Goal: Transaction & Acquisition: Purchase product/service

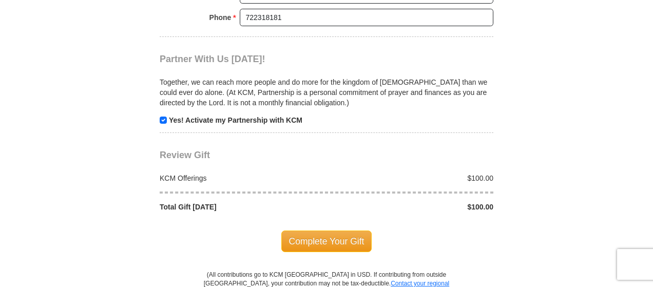
scroll to position [1014, 0]
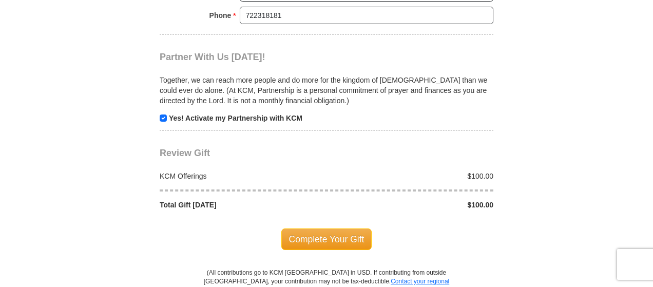
click at [482, 171] on div "$100.00" at bounding box center [413, 176] width 173 height 10
drag, startPoint x: 481, startPoint y: 182, endPoint x: 495, endPoint y: 174, distance: 16.1
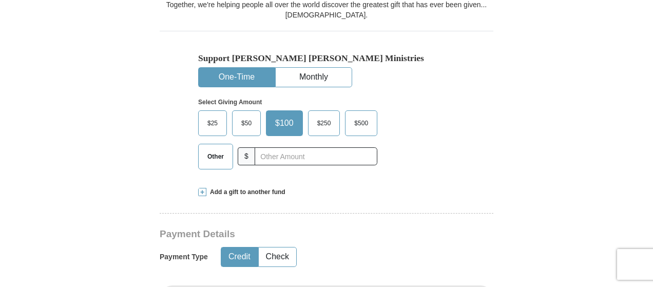
scroll to position [349, 0]
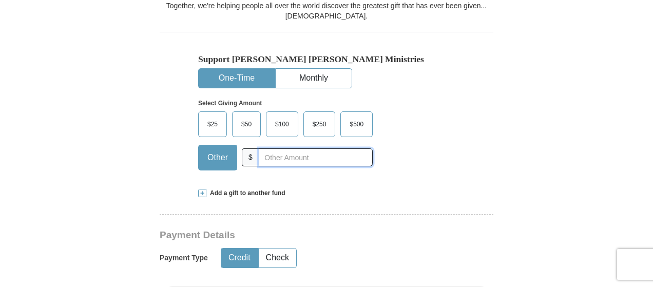
click at [312, 148] on input "text" at bounding box center [316, 157] width 114 height 18
type input "10"
click at [318, 69] on button "Monthly" at bounding box center [314, 78] width 76 height 19
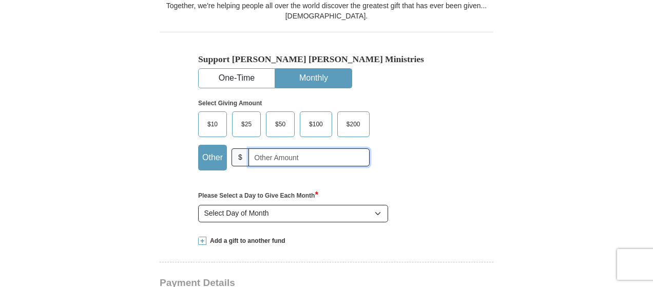
click at [307, 148] on input "text" at bounding box center [309, 157] width 121 height 18
click at [215, 117] on span "$10" at bounding box center [212, 124] width 21 height 15
click at [0, 0] on input "$10" at bounding box center [0, 0] width 0 height 0
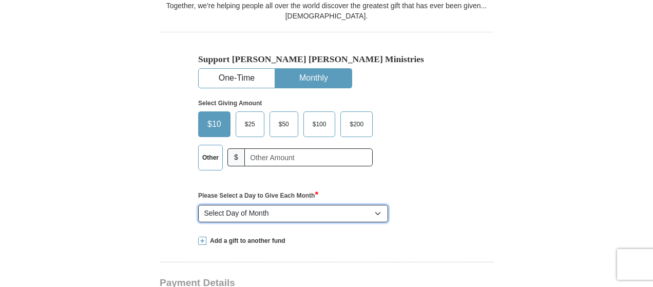
click at [376, 205] on select "Select Day of Month 1 2 3 4 5 6 7 8 9 10 11 12 13 14 15 16 17 18 19 20 21 22 23…" at bounding box center [293, 213] width 190 height 17
click at [442, 205] on div "Select Day of Month 1 2 3 4 5 6 7 8 9 10 11 12 13 14 15 16 17 18 19 20 21 22 23…" at bounding box center [327, 213] width 268 height 17
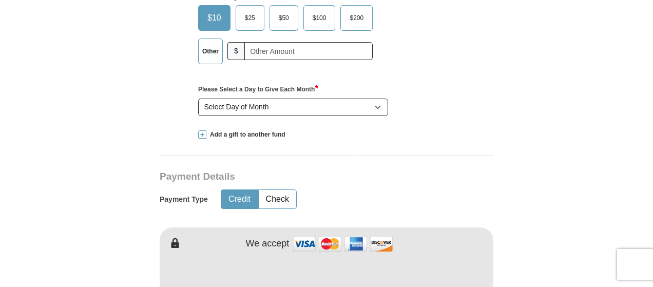
scroll to position [453, 0]
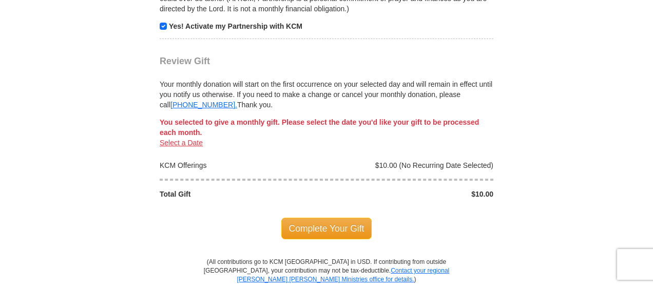
scroll to position [1154, 0]
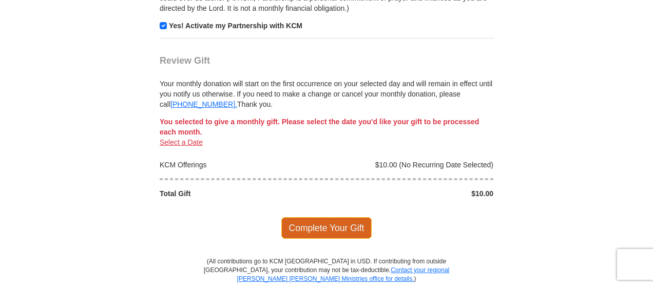
click at [349, 217] on span "Complete Your Gift" at bounding box center [327, 228] width 91 height 22
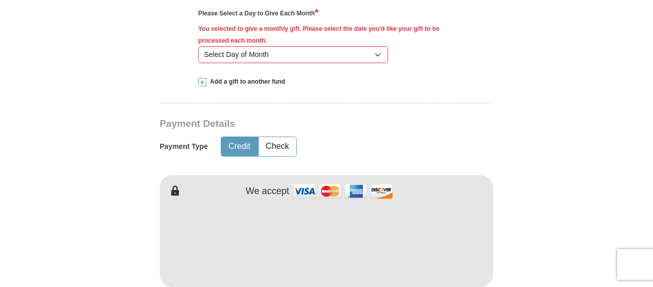
scroll to position [530, 0]
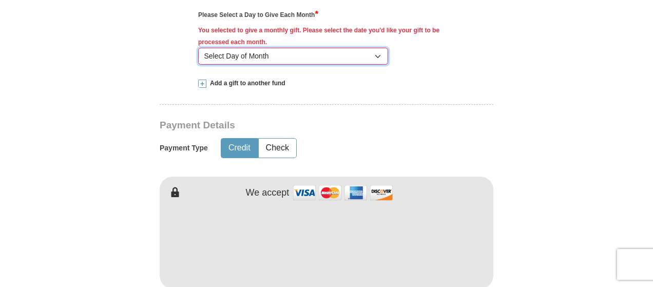
click at [376, 48] on select "Select Day of Month 1 2 3 4 5 6 7 8 9 10 11 12 13 14 15 16 17 18 19 20 21 22 23…" at bounding box center [293, 56] width 190 height 17
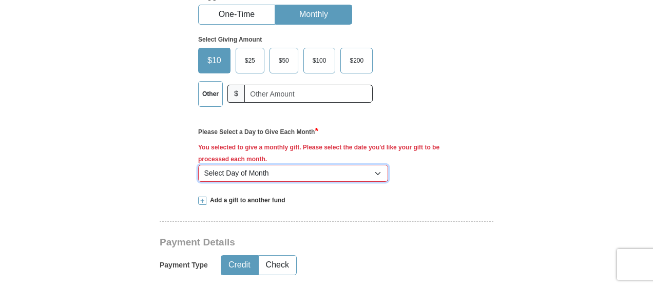
scroll to position [410, 0]
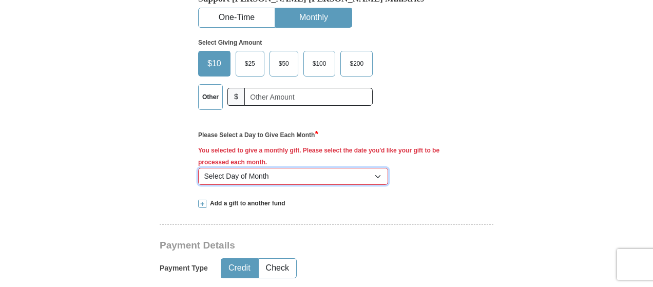
click at [379, 168] on select "Select Day of Month 1 2 3 4 5 6 7 8 9 10 11 12 13 14 15 16 17 18 19 20 21 22 23…" at bounding box center [293, 176] width 190 height 17
click at [198, 168] on select "Select Day of Month 1 2 3 4 5 6 7 8 9 10 11 12 13 14 15 16 17 18 19 20 21 22 23…" at bounding box center [293, 176] width 190 height 17
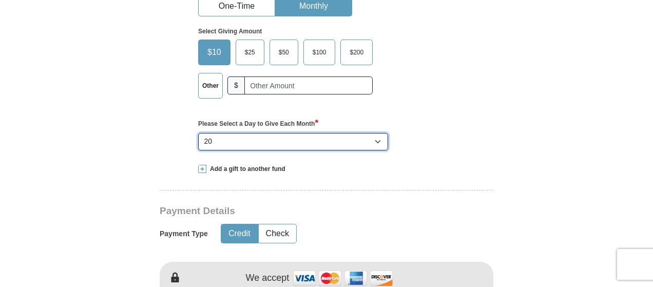
scroll to position [420, 0]
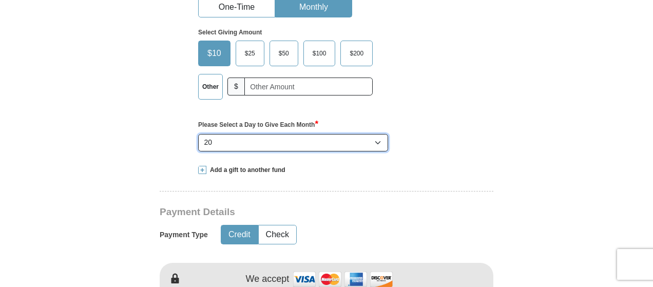
click at [377, 134] on select "Select Day of Month 1 2 3 4 5 6 7 8 9 10 11 12 13 14 15 16 17 18 19 20 21 22 23…" at bounding box center [293, 142] width 190 height 17
select select "25"
click at [198, 134] on select "Select Day of Month 1 2 3 4 5 6 7 8 9 10 11 12 13 14 15 16 17 18 19 20 21 22 23…" at bounding box center [293, 142] width 190 height 17
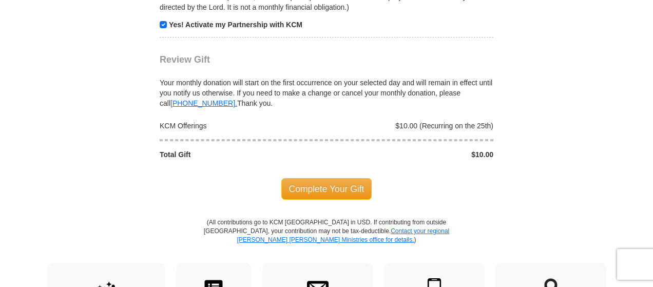
scroll to position [1163, 0]
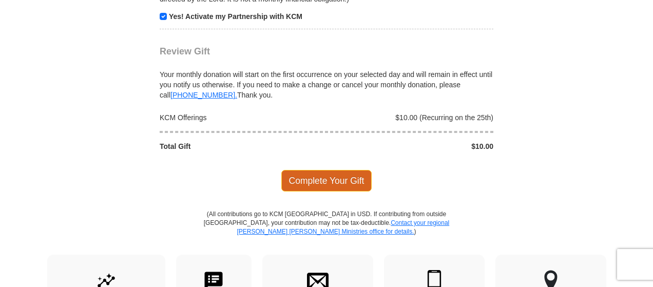
click at [345, 170] on span "Complete Your Gift" at bounding box center [327, 181] width 91 height 22
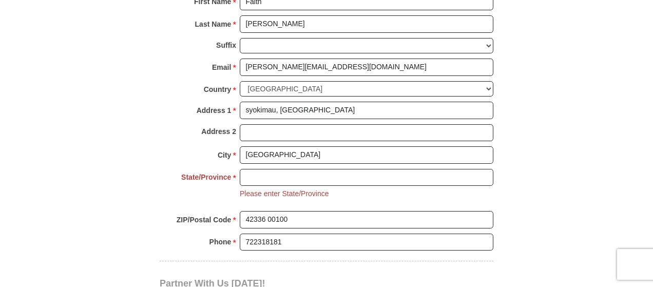
scroll to position [821, 0]
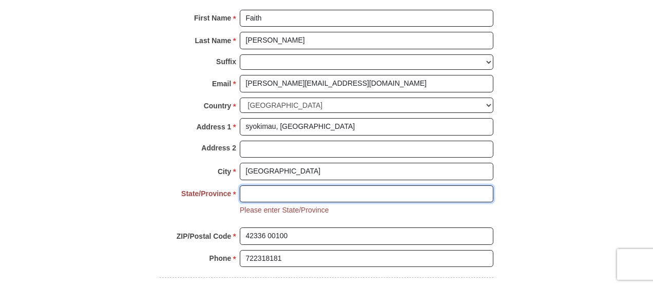
click at [389, 185] on input "State/Province *" at bounding box center [367, 193] width 254 height 17
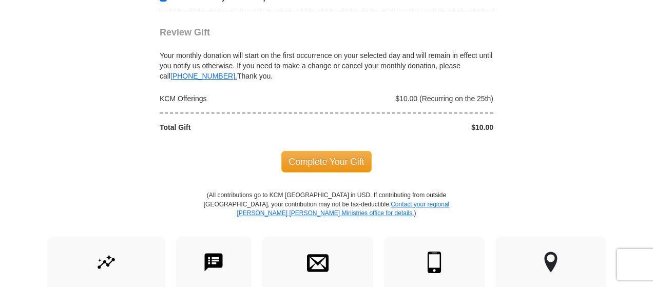
scroll to position [1185, 0]
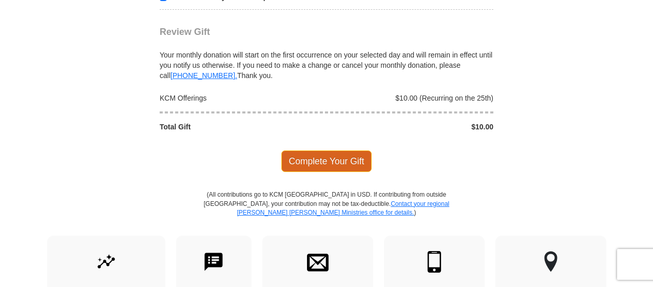
type input "[GEOGRAPHIC_DATA]"
click at [343, 151] on span "Complete Your Gift" at bounding box center [327, 162] width 91 height 22
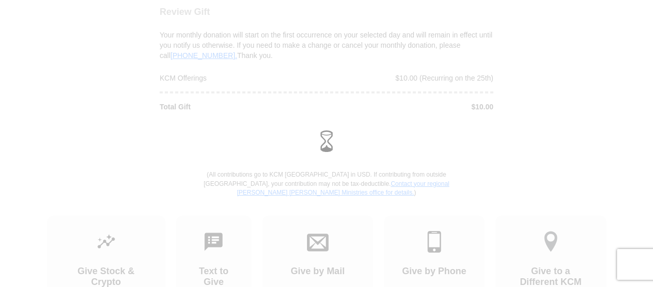
scroll to position [1165, 0]
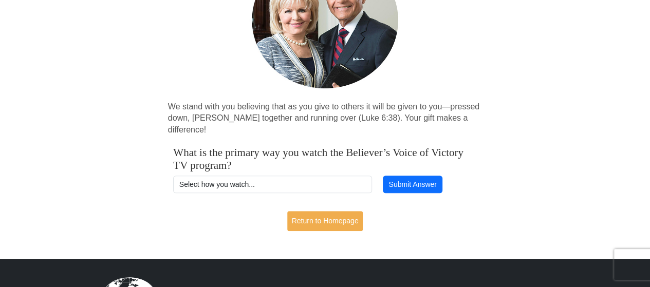
scroll to position [180, 0]
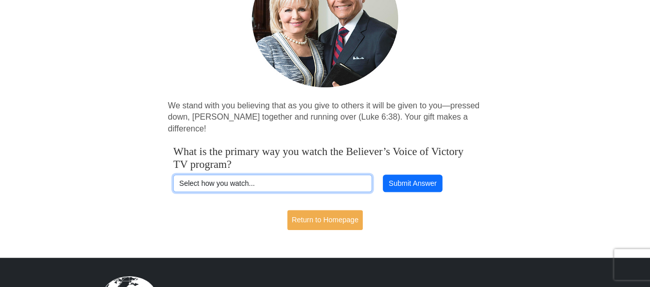
click at [345, 175] on select "Select how you watch... Daystar Morning Daystar Evening KCM.org GoVictory.com V…" at bounding box center [272, 183] width 199 height 17
select select "YOUTUBE"
click at [173, 175] on select "Select how you watch... Daystar Morning Daystar Evening KCM.org GoVictory.com V…" at bounding box center [272, 183] width 199 height 17
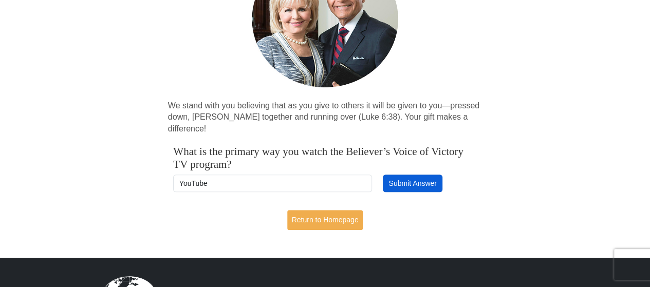
click at [397, 175] on button "Submit Answer" at bounding box center [413, 183] width 60 height 17
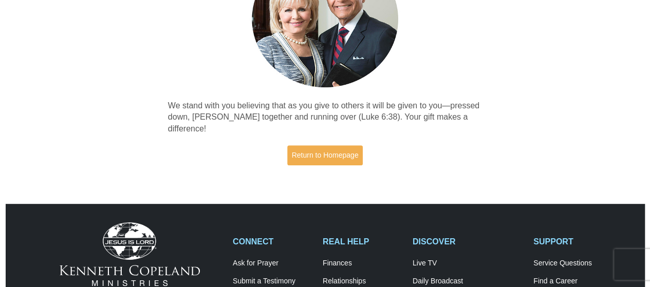
scroll to position [224, 0]
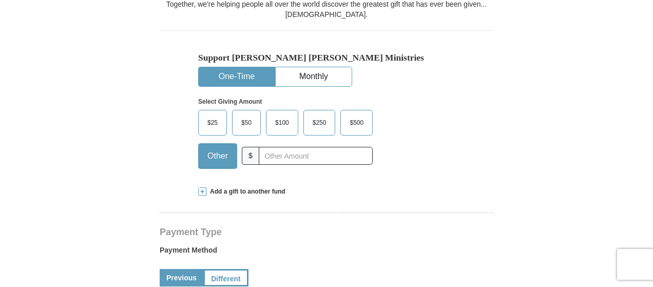
scroll to position [307, 0]
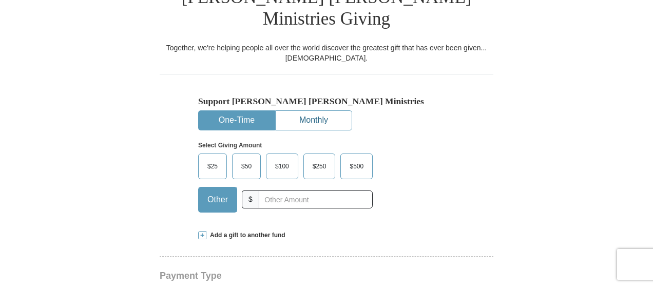
click at [328, 111] on button "Monthly" at bounding box center [314, 120] width 76 height 19
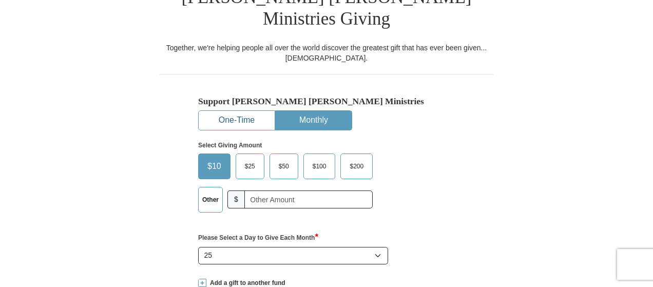
click at [232, 111] on button "One-Time" at bounding box center [237, 120] width 76 height 19
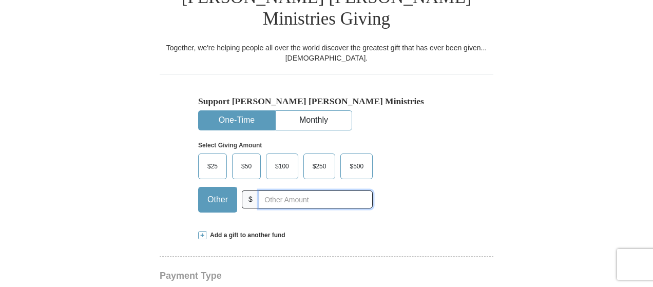
click at [272, 191] on input "text" at bounding box center [316, 200] width 114 height 18
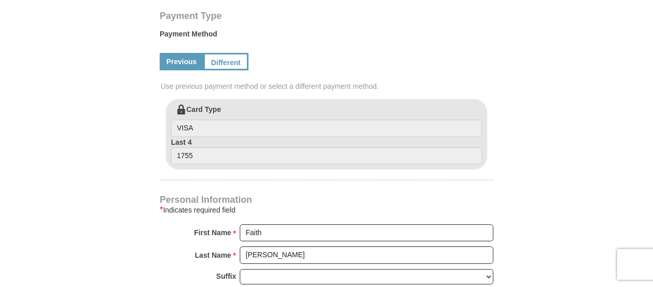
scroll to position [567, 0]
type input "10"
click at [185, 53] on link "Previous" at bounding box center [182, 61] width 44 height 17
click at [219, 53] on link "Different" at bounding box center [224, 61] width 43 height 17
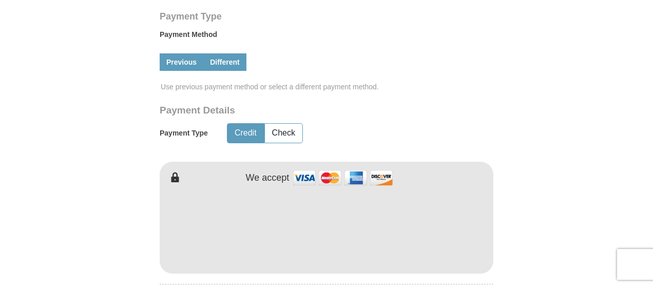
click at [189, 53] on link "Previous" at bounding box center [182, 61] width 44 height 17
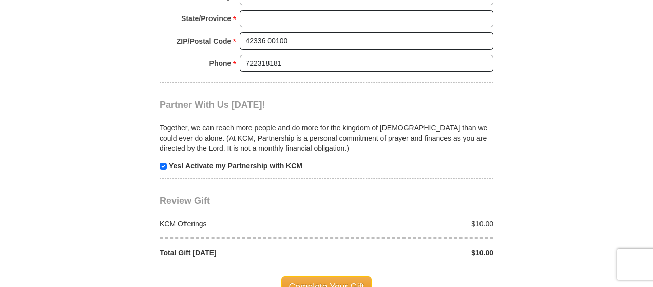
scroll to position [1017, 0]
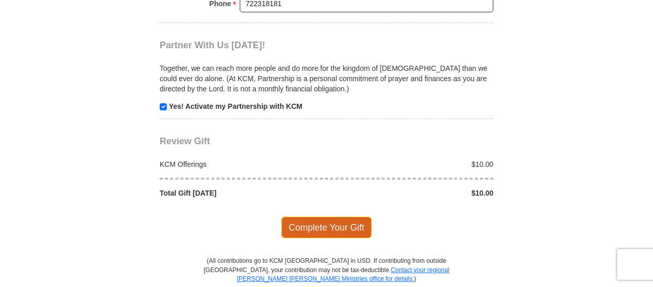
click at [354, 217] on span "Complete Your Gift" at bounding box center [327, 228] width 91 height 22
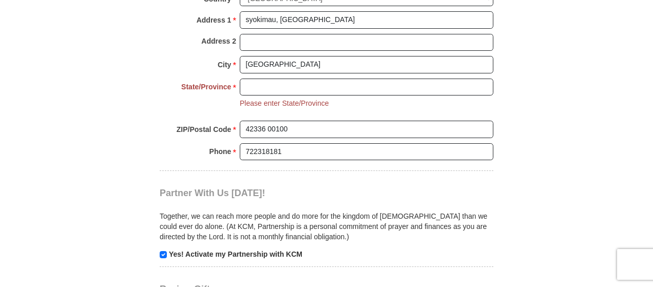
scroll to position [888, 0]
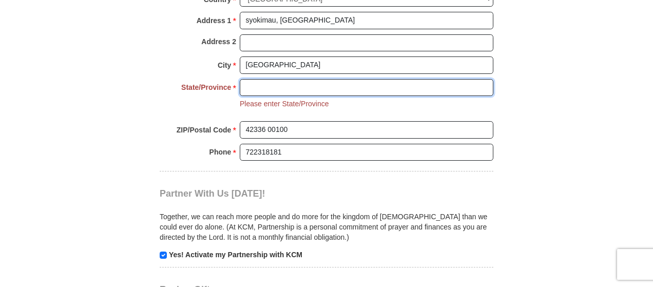
click at [390, 79] on input "State/Province *" at bounding box center [367, 87] width 254 height 17
type input "[GEOGRAPHIC_DATA]"
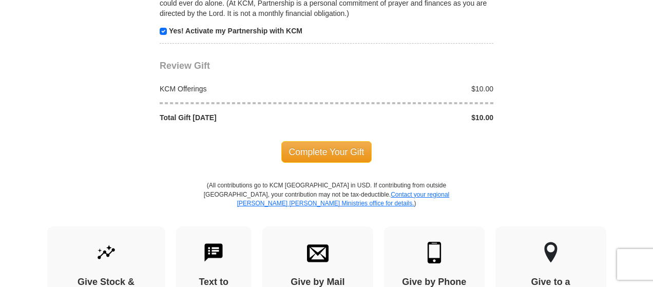
scroll to position [1114, 0]
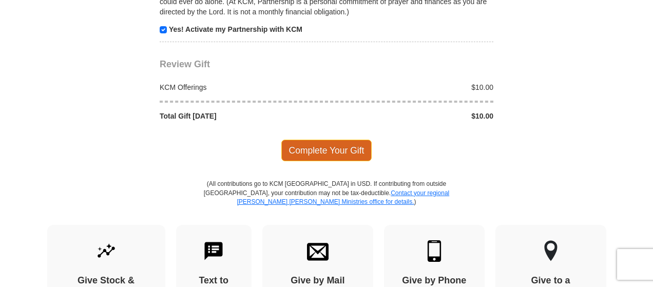
click at [336, 140] on span "Complete Your Gift" at bounding box center [327, 151] width 91 height 22
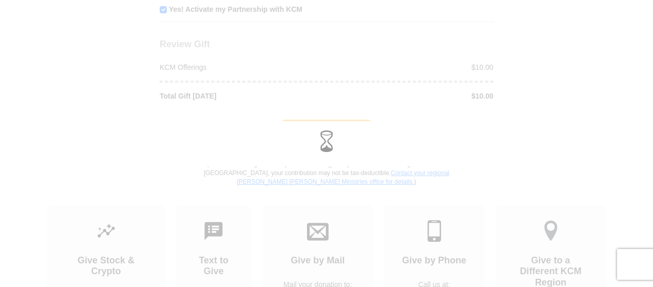
scroll to position [1094, 0]
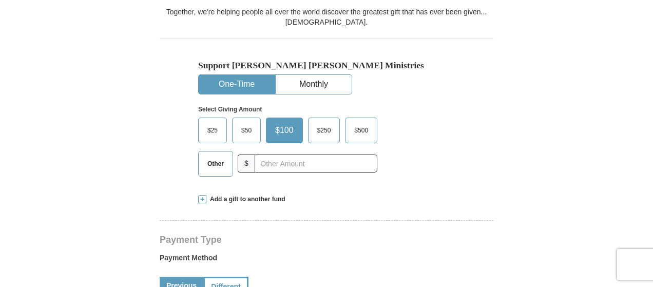
scroll to position [377, 0]
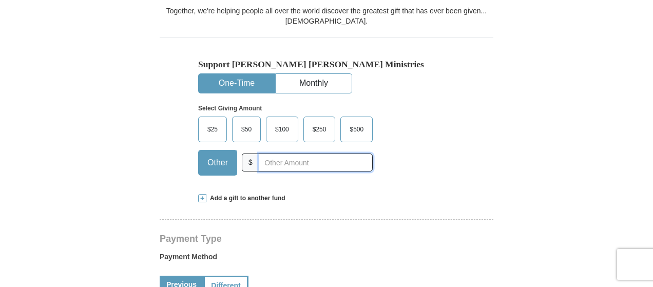
click at [269, 154] on input "text" at bounding box center [316, 163] width 114 height 18
type input "10"
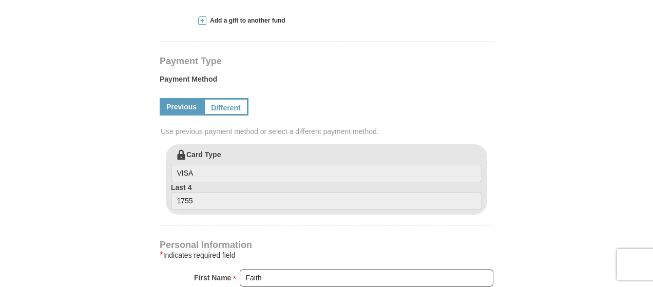
scroll to position [558, 0]
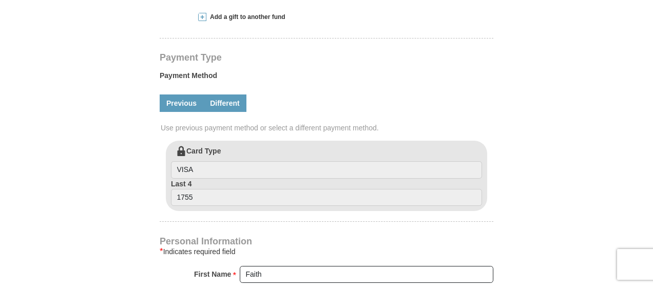
click at [224, 95] on link "Different" at bounding box center [224, 103] width 43 height 17
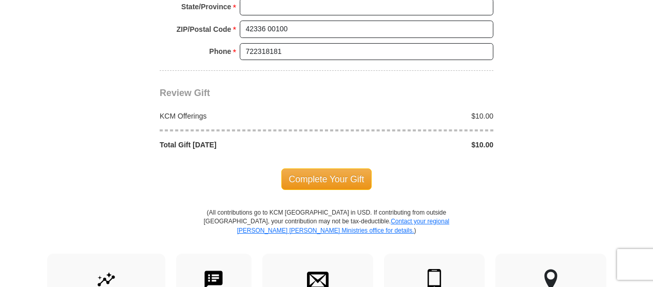
scroll to position [1107, 0]
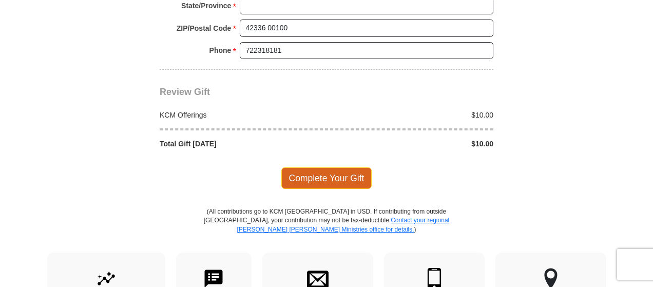
click at [337, 167] on span "Complete Your Gift" at bounding box center [327, 178] width 91 height 22
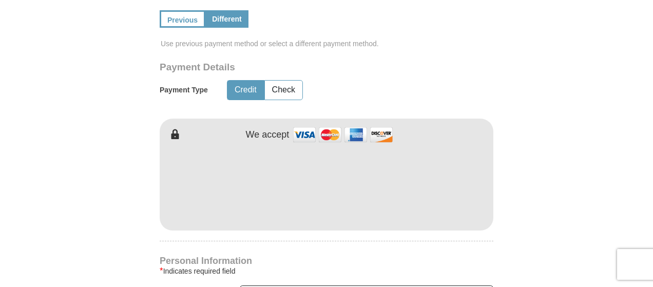
scroll to position [643, 0]
click at [389, 77] on div "Payment Type Credit Check" at bounding box center [291, 90] width 262 height 26
click at [521, 79] on form "Kenneth Copeland Ministries Giving Together, we're helping people all over the …" at bounding box center [327, 106] width 586 height 1260
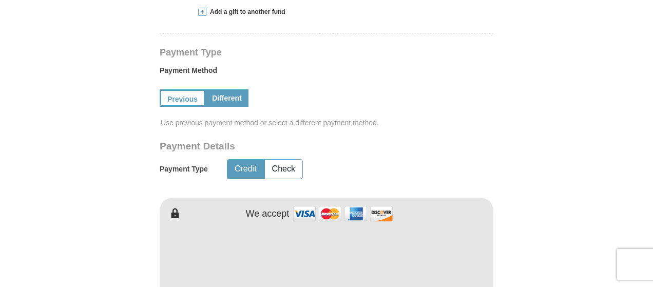
scroll to position [563, 0]
click at [170, 90] on link "Previous" at bounding box center [182, 98] width 44 height 17
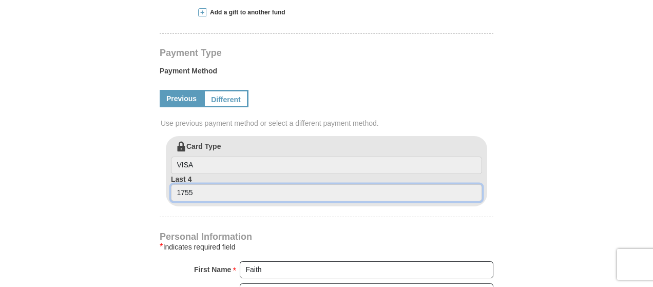
click at [216, 184] on input "1755" at bounding box center [326, 192] width 311 height 17
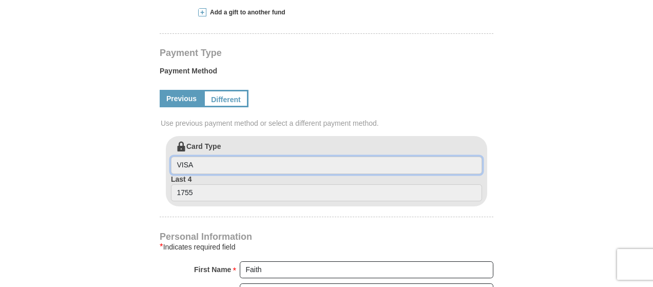
click at [250, 157] on input "VISA" at bounding box center [326, 165] width 311 height 17
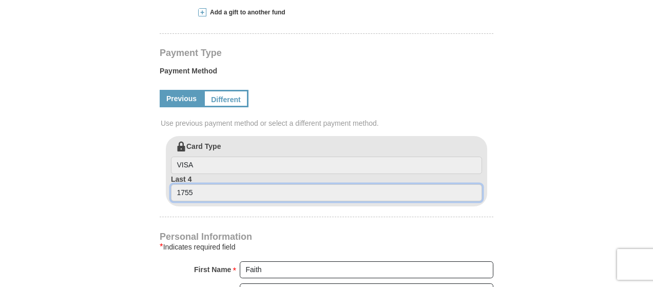
click at [227, 184] on input "1755" at bounding box center [326, 192] width 311 height 17
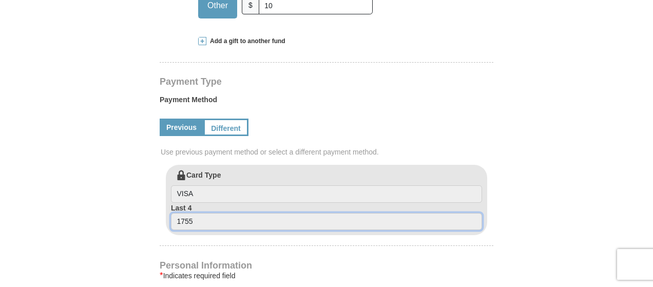
scroll to position [540, 0]
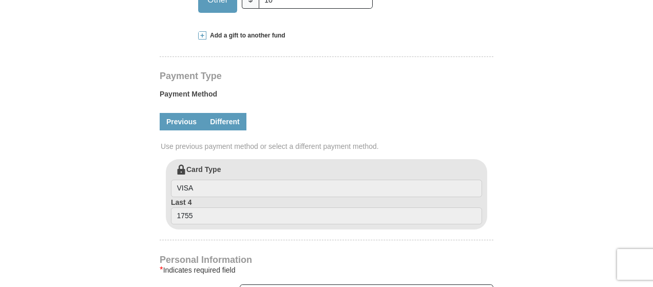
click at [235, 113] on link "Different" at bounding box center [224, 121] width 43 height 17
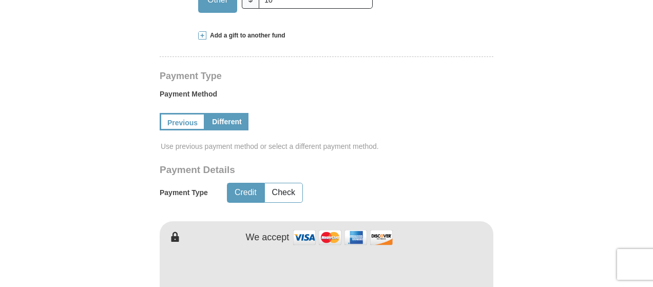
click at [246, 183] on button "Credit" at bounding box center [246, 192] width 36 height 19
click at [307, 227] on img at bounding box center [343, 238] width 103 height 22
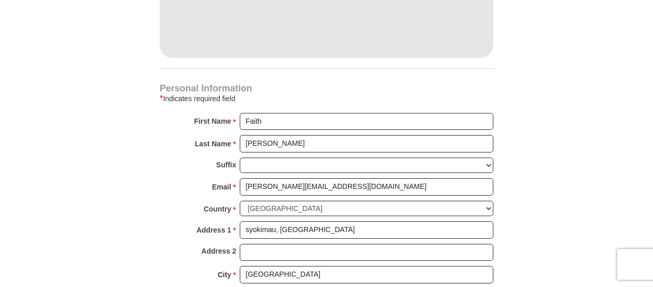
scroll to position [896, 0]
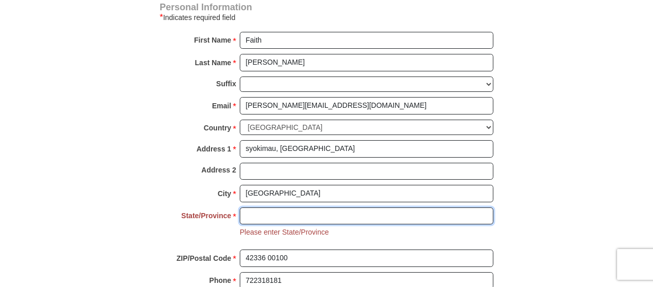
click at [294, 208] on input "State/Province *" at bounding box center [367, 216] width 254 height 17
type input "[GEOGRAPHIC_DATA]"
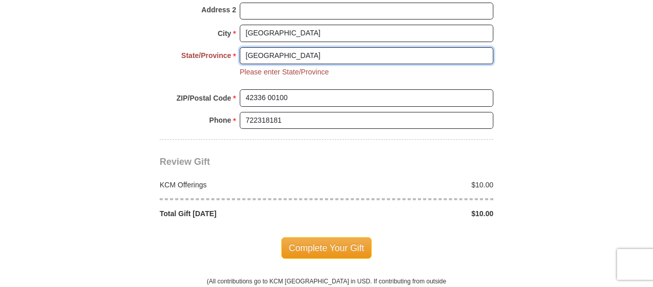
scroll to position [1058, 0]
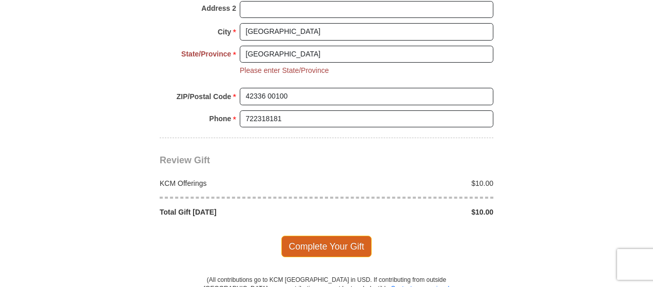
click at [341, 236] on span "Complete Your Gift" at bounding box center [327, 247] width 91 height 22
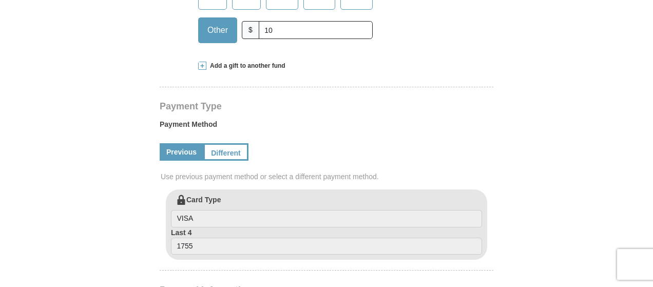
scroll to position [556, 0]
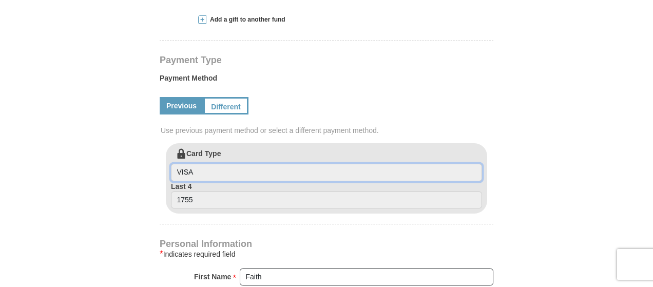
click at [202, 164] on input "VISA" at bounding box center [326, 172] width 311 height 17
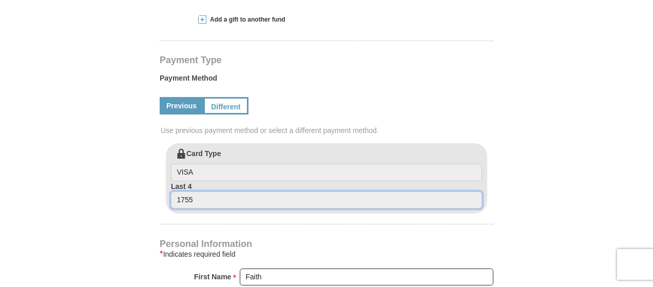
click at [201, 192] on input "1755" at bounding box center [326, 200] width 311 height 17
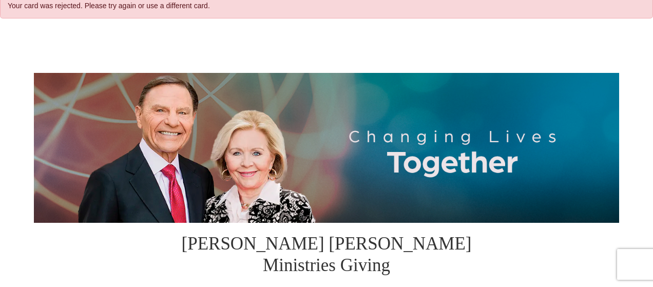
scroll to position [0, 0]
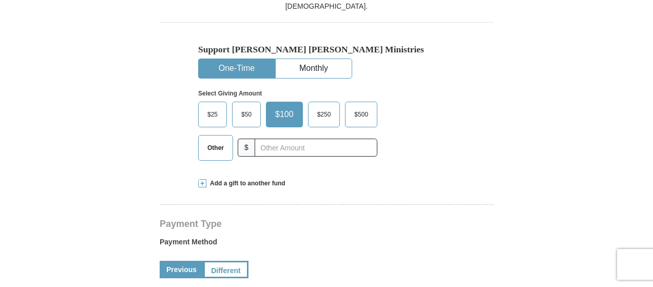
scroll to position [357, 0]
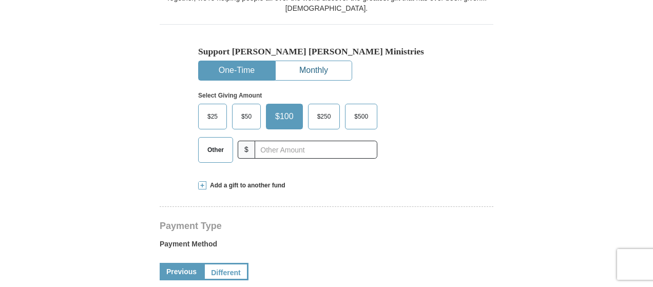
click at [309, 61] on button "Monthly" at bounding box center [314, 70] width 76 height 19
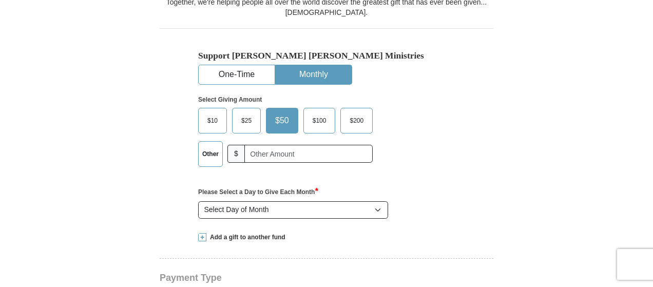
scroll to position [351, 0]
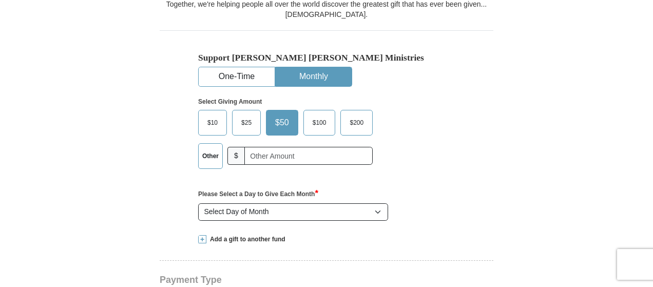
click at [425, 99] on div "Select Giving Amount Amount must be a valid number The total gift cannot be les…" at bounding box center [326, 132] width 257 height 90
click at [205, 110] on label "$10" at bounding box center [213, 122] width 28 height 25
click at [0, 0] on input "$10" at bounding box center [0, 0] width 0 height 0
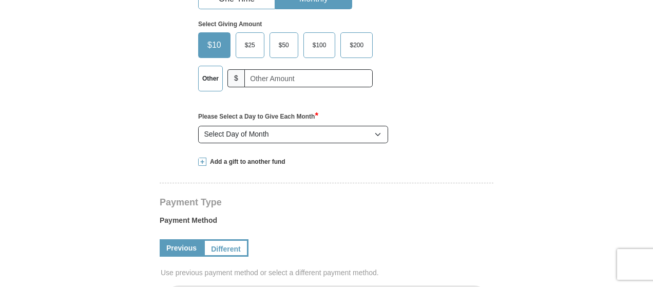
scroll to position [429, 0]
click at [375, 125] on select "Select Day of Month 1 2 3 4 5 6 7 8 9 10 11 12 13 14 15 16 17 18 19 20 21 22 23…" at bounding box center [293, 133] width 190 height 17
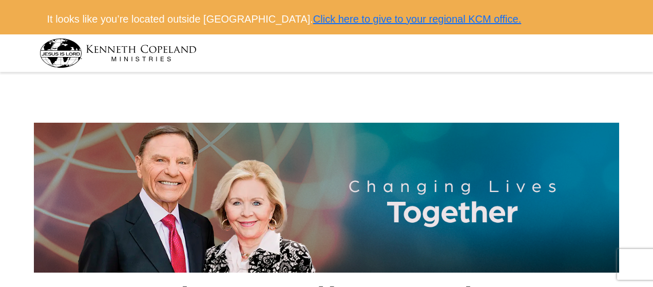
scroll to position [0, 0]
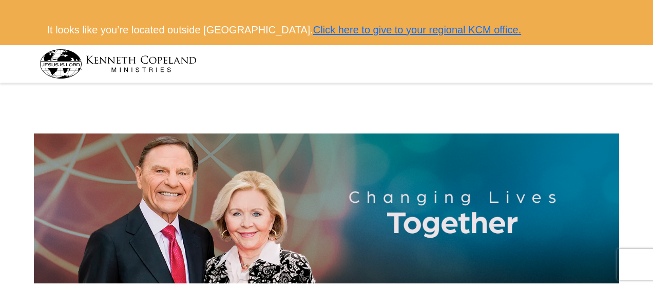
click at [548, 76] on div at bounding box center [327, 64] width 575 height 38
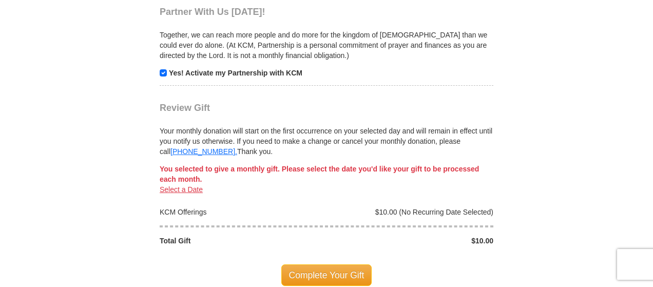
scroll to position [1098, 0]
